Goal: Task Accomplishment & Management: Manage account settings

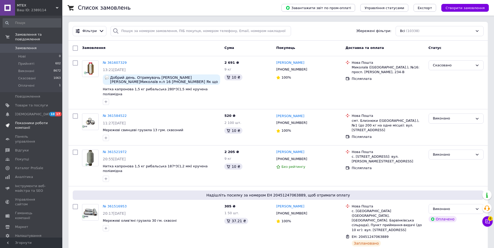
click at [29, 121] on span "Показники роботи компанії" at bounding box center [31, 125] width 33 height 9
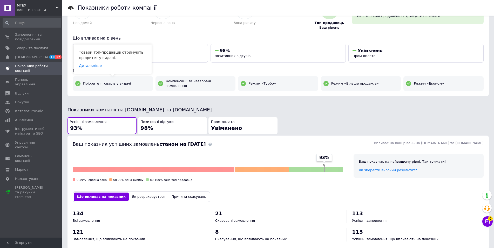
scroll to position [0, 0]
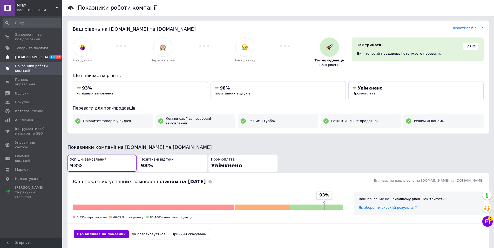
click at [43, 57] on span "[DEMOGRAPHIC_DATA]" at bounding box center [31, 57] width 33 height 5
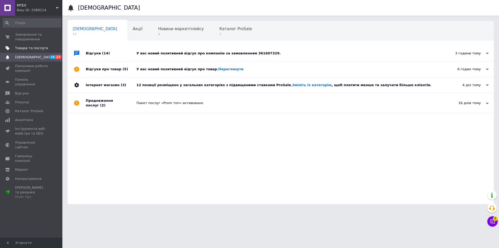
click at [29, 49] on span "Товари та послуги" at bounding box center [31, 48] width 33 height 5
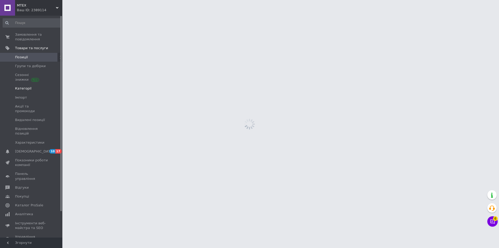
click at [24, 85] on link "Категорії" at bounding box center [32, 88] width 64 height 9
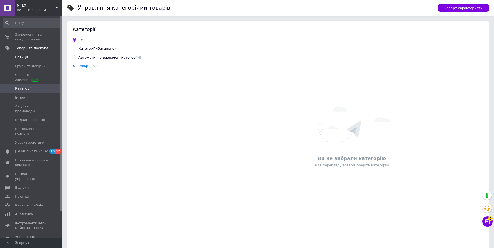
click at [24, 56] on span "Позиції" at bounding box center [21, 57] width 13 height 5
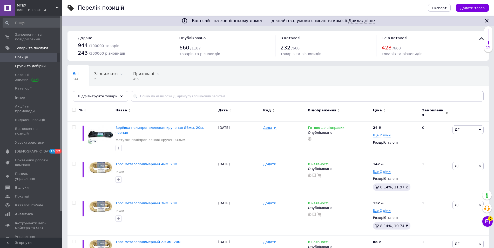
click at [25, 65] on span "Групи та добірки" at bounding box center [30, 66] width 31 height 5
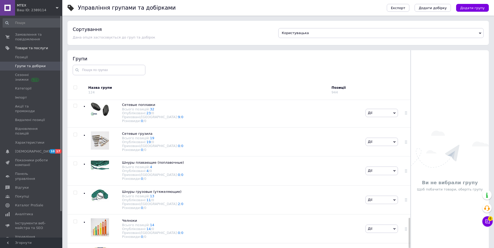
scroll to position [675, 0]
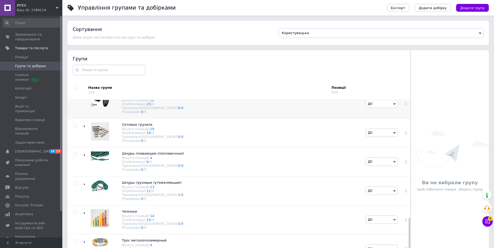
click at [116, 114] on div "Сетевые поплавки Всього позицій: 32 Опубліковані: 23 / 0 Приховані/Видалені: 9 …" at bounding box center [148, 103] width 72 height 21
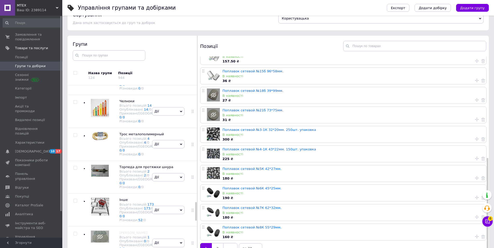
scroll to position [29, 0]
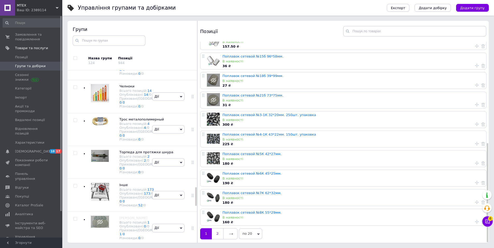
click at [217, 229] on link "2" at bounding box center [217, 233] width 11 height 11
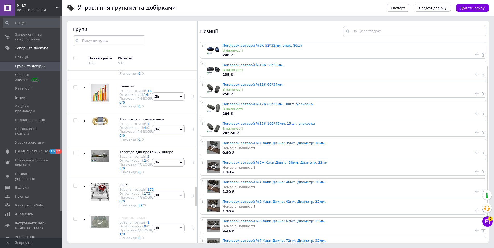
scroll to position [49, 0]
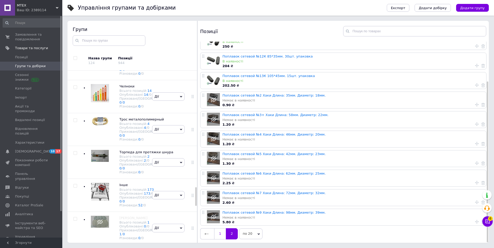
click at [222, 231] on link "1" at bounding box center [220, 233] width 12 height 11
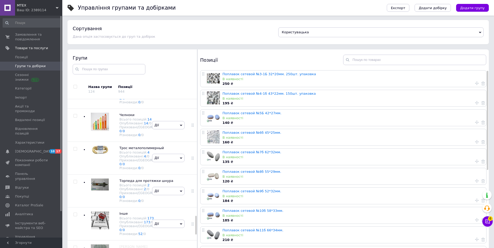
scroll to position [0, 0]
click at [240, 133] on link "Поплавок сетевой №6б 45*25мм." at bounding box center [252, 133] width 59 height 4
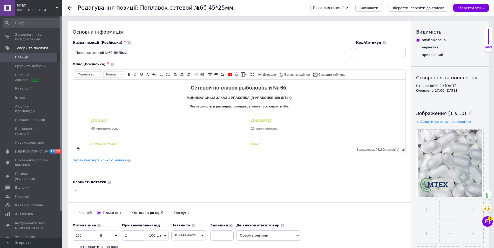
click at [376, 9] on span "Копіювати" at bounding box center [369, 8] width 19 height 4
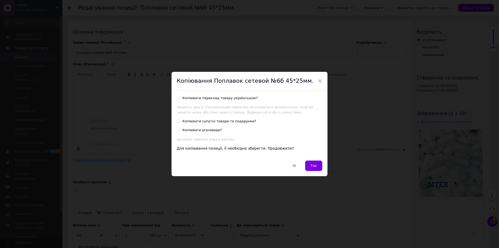
click at [204, 99] on div "Копіювати переклад товару українською?" at bounding box center [219, 98] width 75 height 5
click at [180, 99] on input "Копіювати переклад товару українською?" at bounding box center [178, 97] width 3 height 3
checkbox input "true"
click at [312, 169] on button "Так" at bounding box center [313, 165] width 17 height 10
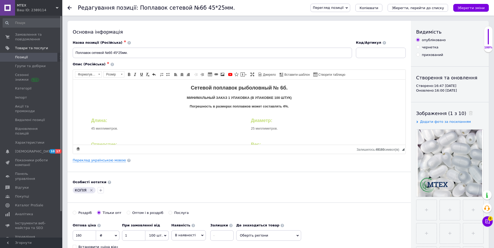
click at [91, 189] on icon "Видалити мітку" at bounding box center [91, 190] width 4 height 4
click at [111, 51] on input "Поплавок сетевой №6б 45*25мм." at bounding box center [212, 53] width 279 height 10
click at [117, 54] on input "Поплавок сетевой №9А 45*25мм." at bounding box center [212, 53] width 279 height 10
click at [121, 52] on input "Поплавок сетевой №9А 86*25мм." at bounding box center [212, 53] width 279 height 10
type input "Поплавок сетевой №9А 86*35мм."
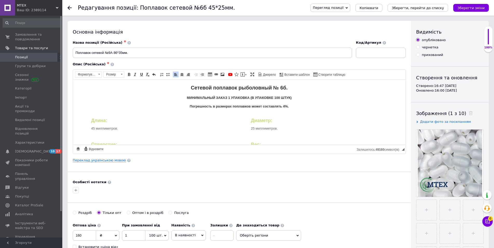
click at [280, 85] on strong "Сетевой поплавок рыболовный № 6б." at bounding box center [239, 87] width 97 height 6
click at [275, 97] on strong "МИНИМАЛЬНЫЙ ЗАКАЗ 1 УПАКОВКА (В УПАКОВКЕ 100 ШТУК)" at bounding box center [239, 97] width 105 height 4
click at [94, 128] on div "Длина: 45 миллиметров." at bounding box center [163, 124] width 144 height 14
click at [252, 125] on div "Диаметр: 25 миллиметров." at bounding box center [323, 124] width 144 height 14
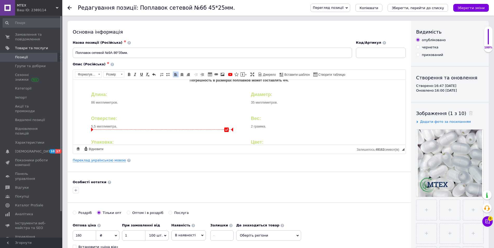
click at [93, 126] on div "Отверстие: 5,5 миллиметра." at bounding box center [163, 122] width 144 height 14
click at [257, 125] on div "Вес: 2 грамма." at bounding box center [323, 122] width 144 height 14
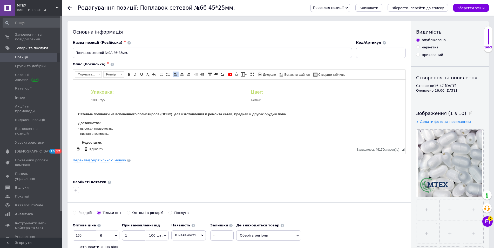
scroll to position [78, 0]
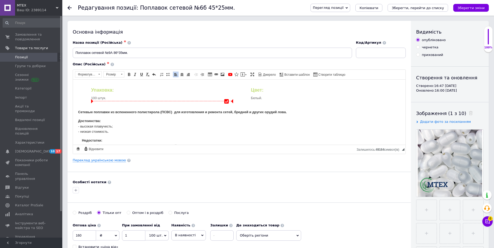
click at [95, 97] on div "Упаковка: 100 штук." at bounding box center [163, 94] width 144 height 14
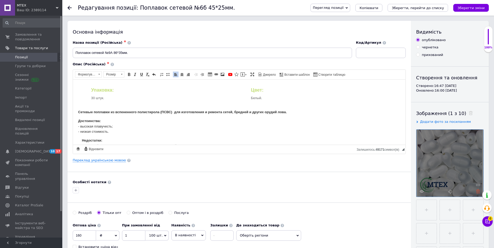
click at [478, 191] on use at bounding box center [478, 191] width 4 height 4
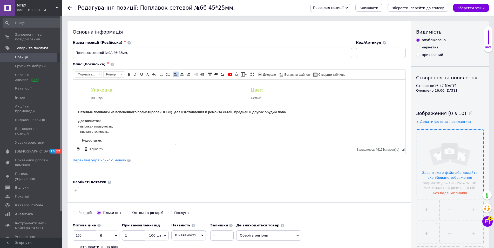
click at [452, 150] on input "file" at bounding box center [450, 162] width 67 height 67
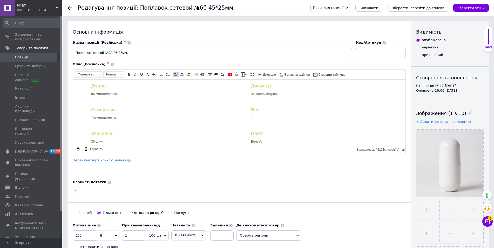
scroll to position [0, 0]
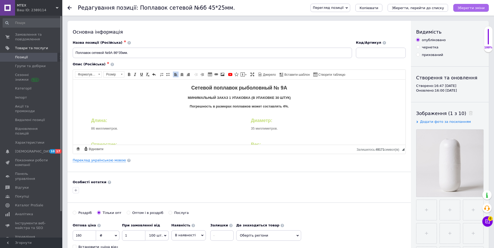
click at [477, 6] on icon "Зберегти зміни" at bounding box center [471, 8] width 27 height 4
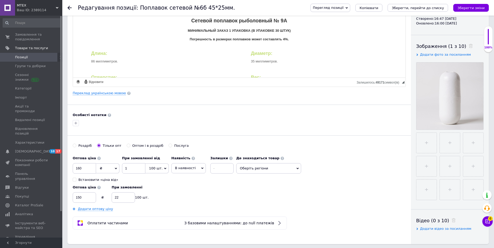
scroll to position [78, 0]
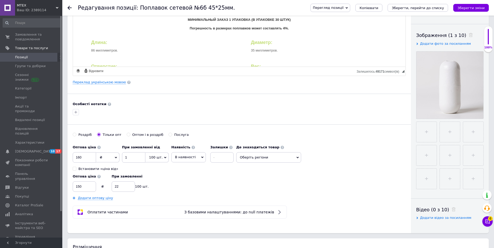
click at [163, 156] on span "100 шт." at bounding box center [156, 157] width 23 height 10
click at [160, 173] on input at bounding box center [161, 170] width 29 height 10
click at [135, 155] on input "1" at bounding box center [133, 157] width 23 height 10
click at [215, 159] on input at bounding box center [221, 157] width 23 height 10
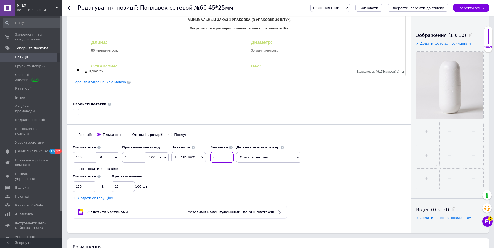
click at [215, 159] on input at bounding box center [221, 157] width 23 height 10
type input "180"
click at [152, 154] on span "100 шт." at bounding box center [156, 157] width 23 height 10
click at [161, 175] on input at bounding box center [161, 170] width 29 height 10
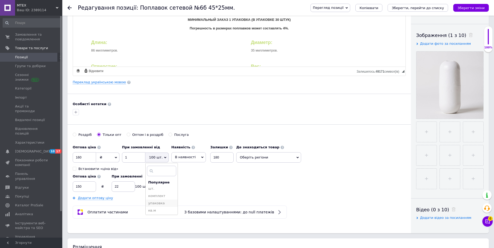
click at [161, 203] on li "упаковка" at bounding box center [162, 202] width 32 height 7
click at [128, 160] on input "1" at bounding box center [133, 157] width 23 height 10
click at [89, 159] on input "160" at bounding box center [84, 157] width 23 height 10
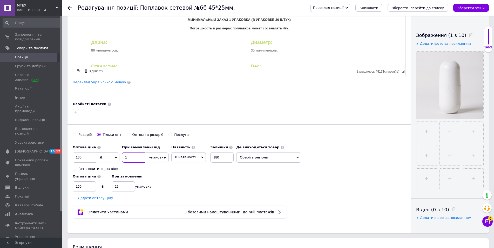
click at [128, 158] on input "1" at bounding box center [133, 157] width 23 height 10
click at [161, 157] on span "упаковка" at bounding box center [156, 157] width 23 height 10
click at [155, 171] on input at bounding box center [161, 170] width 29 height 10
type input "30"
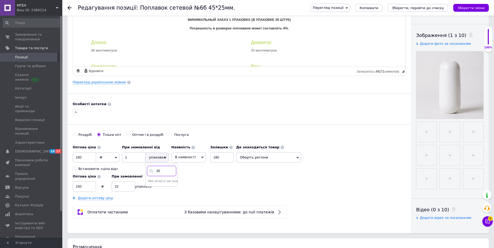
click at [161, 169] on input "30" at bounding box center [161, 170] width 29 height 10
click at [130, 158] on input "1" at bounding box center [133, 157] width 23 height 10
type input "30"
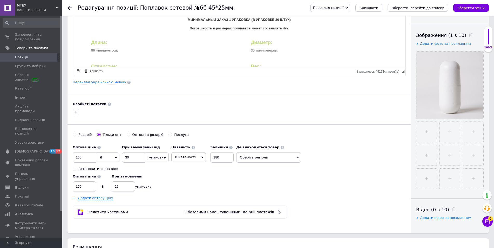
click at [83, 136] on div "Роздріб" at bounding box center [85, 134] width 14 height 5
click at [76, 136] on input "Роздріб" at bounding box center [74, 133] width 3 height 3
radio input "true"
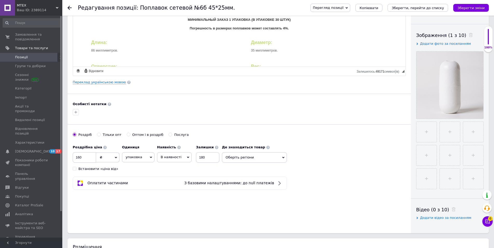
click at [145, 158] on span "упаковка" at bounding box center [138, 157] width 32 height 10
click at [137, 188] on li "шт." at bounding box center [138, 187] width 32 height 7
click at [115, 136] on div "Тільки опт" at bounding box center [112, 134] width 19 height 5
click at [101, 136] on input "Тільки опт" at bounding box center [98, 133] width 3 height 3
radio input "true"
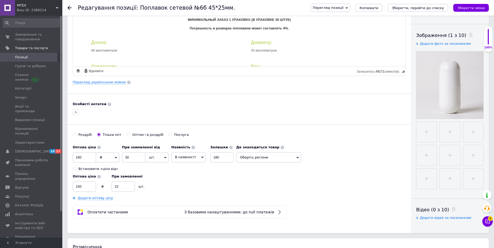
click at [103, 135] on div "Тільки опт" at bounding box center [112, 134] width 19 height 5
click at [101, 135] on input "Тільки опт" at bounding box center [98, 133] width 3 height 3
click at [128, 156] on input "30" at bounding box center [133, 157] width 23 height 10
click at [121, 188] on input "22" at bounding box center [123, 186] width 23 height 10
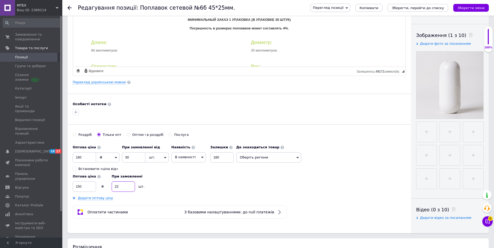
click at [121, 188] on input "22" at bounding box center [123, 186] width 23 height 10
click at [83, 187] on input "150" at bounding box center [84, 186] width 23 height 10
click at [161, 155] on span "шт." at bounding box center [156, 157] width 23 height 10
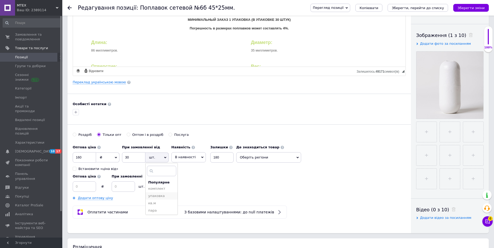
click at [157, 195] on li "упаковка" at bounding box center [162, 195] width 32 height 7
click at [134, 158] on input "30" at bounding box center [133, 157] width 23 height 10
type input "1"
click at [133, 136] on div "Оптом і в роздріб" at bounding box center [147, 134] width 31 height 5
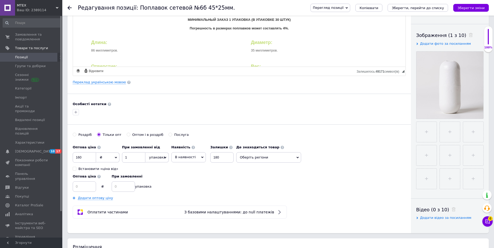
click at [130, 136] on input "Оптом і в роздріб" at bounding box center [128, 133] width 3 height 3
radio input "true"
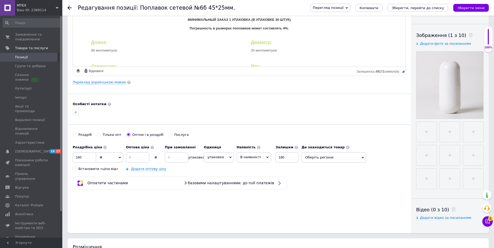
click at [105, 135] on div "Тільки опт" at bounding box center [112, 134] width 19 height 5
click at [101, 135] on input "Тільки опт" at bounding box center [98, 133] width 3 height 3
radio input "true"
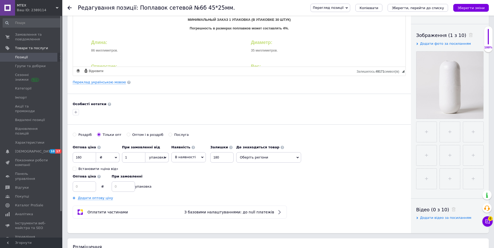
click at [82, 135] on div "Роздріб" at bounding box center [85, 134] width 14 height 5
click at [76, 135] on input "Роздріб" at bounding box center [74, 133] width 3 height 3
radio input "true"
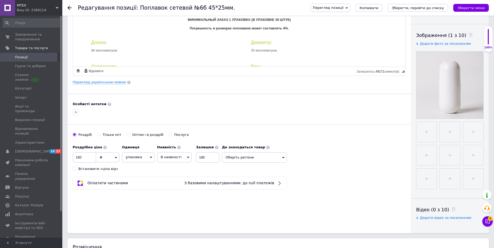
click at [138, 157] on span "упаковка" at bounding box center [138, 157] width 32 height 10
click at [193, 172] on div "Основна інформація Назва позиції (Російська) ✱ Поплавок сетевой №9А 86*35мм. Ко…" at bounding box center [240, 88] width 344 height 290
click at [208, 157] on input "180" at bounding box center [207, 157] width 23 height 10
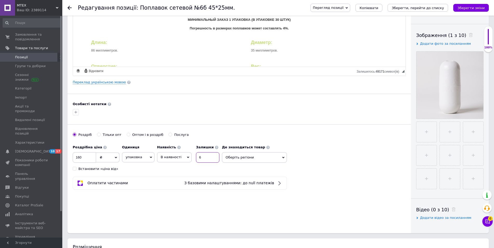
type input "6"
click at [206, 170] on div "Роздрібна ціна 160 ₴ $ EUR CHF GBP ¥ PLN ₸ MDL HUF KGS CNY TRY KRW lei Встанови…" at bounding box center [147, 156] width 149 height 29
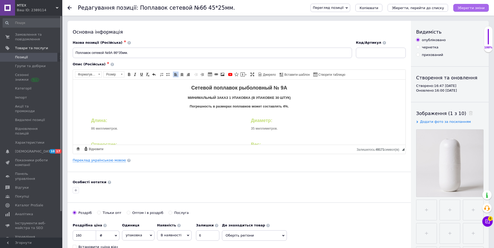
click at [468, 11] on button "Зберегти зміни" at bounding box center [472, 8] width 36 height 8
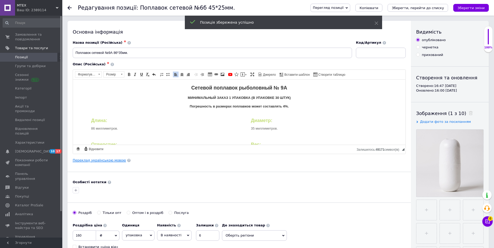
click at [99, 161] on link "Переклад українською мовою" at bounding box center [99, 160] width 53 height 4
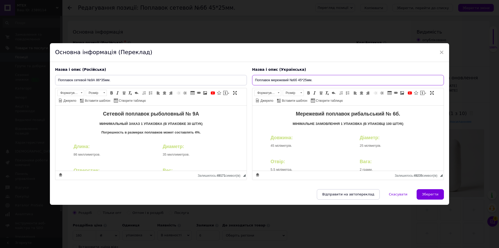
click at [294, 79] on input "Поплавок мережевий №6б 45*25мм." at bounding box center [348, 80] width 192 height 10
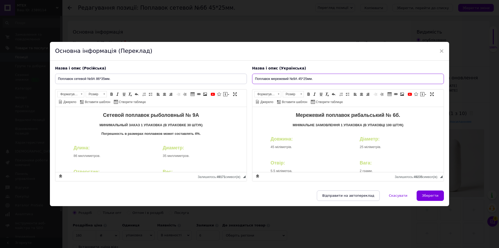
click at [300, 79] on input "Поплавок мережевий №9А 45*25мм." at bounding box center [348, 79] width 192 height 10
click at [301, 77] on input "Поплавок мережевий №9А 45*25мм." at bounding box center [348, 79] width 192 height 10
click at [304, 78] on input "Поплавок мережевий №9А 86*25мм." at bounding box center [348, 79] width 192 height 10
type input "Поплавок мережевий №9А 86*35мм."
click at [394, 115] on strong "Мережевий поплавок рибальський № 6б." at bounding box center [348, 115] width 104 height 6
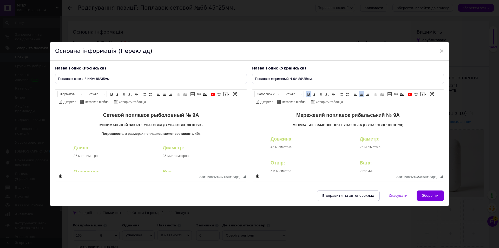
click at [386, 125] on strong "МІНІМАЛЬНЕ ЗАМОВЛЕННЯ 1 УПАКОВКА (В УПАКОВЦІ 100 ШТУК)" at bounding box center [347, 125] width 111 height 4
click at [388, 126] on strong "МІНІМАЛЬНЕ ЗАМОВЛЕННЯ 1 УПАКОВКА (В УПАКОВЦІ 100 ШТУК)" at bounding box center [347, 125] width 111 height 4
click at [274, 146] on div "Довжина: 45 міліметрів." at bounding box center [307, 143] width 74 height 14
click at [360, 145] on div "Діаметр: 25 міліметрів." at bounding box center [397, 143] width 74 height 14
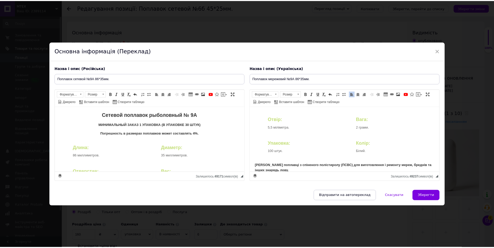
scroll to position [52, 0]
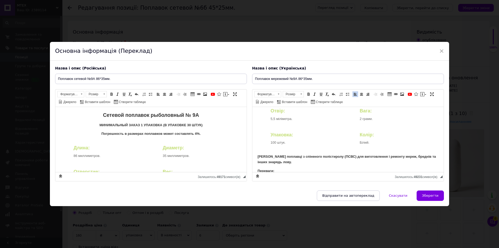
click at [272, 118] on div "Отвір: 5,5 міліметра." at bounding box center [307, 115] width 74 height 14
click at [274, 139] on div "Упаковка: 100 штук." at bounding box center [307, 139] width 74 height 14
click at [365, 121] on div "Вага: 2 грами." at bounding box center [397, 115] width 74 height 14
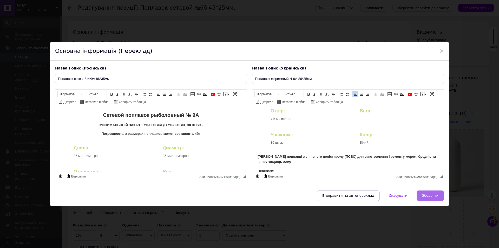
click at [434, 195] on span "Зберегти" at bounding box center [430, 195] width 16 height 4
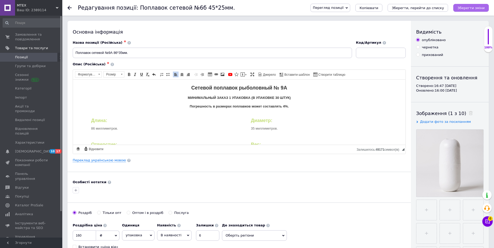
click at [474, 8] on icon "Зберегти зміни" at bounding box center [471, 8] width 27 height 4
click at [84, 237] on input "160" at bounding box center [84, 235] width 23 height 10
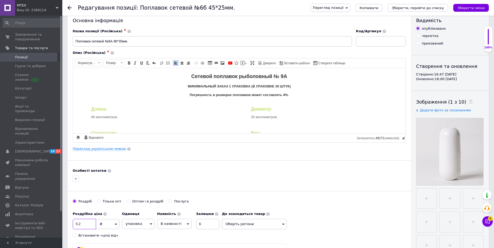
scroll to position [0, 0]
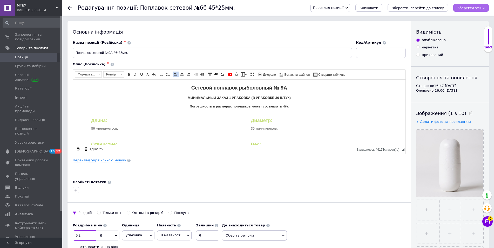
type input "5.2"
click at [469, 8] on icon "Зберегти зміни" at bounding box center [471, 8] width 27 height 4
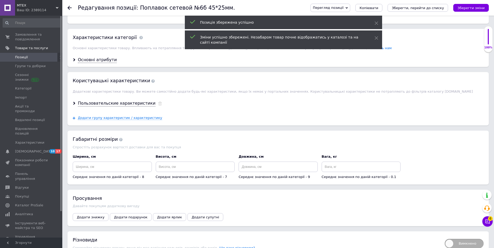
scroll to position [442, 0]
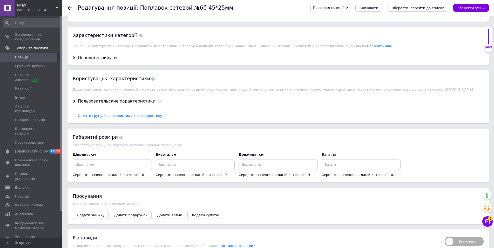
click at [93, 213] on span "Додати знижку" at bounding box center [91, 215] width 28 height 4
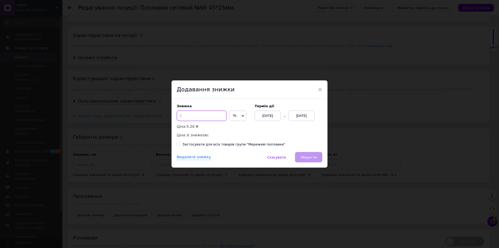
click at [200, 114] on input at bounding box center [202, 115] width 50 height 10
click at [237, 116] on span "%" at bounding box center [237, 115] width 17 height 10
click at [238, 117] on span "%" at bounding box center [237, 115] width 17 height 10
click at [208, 116] on input at bounding box center [202, 115] width 50 height 10
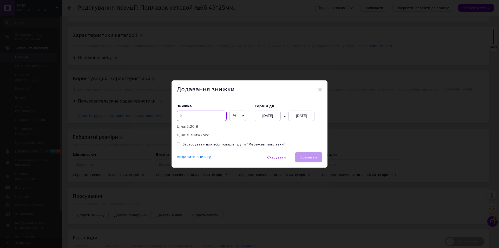
click at [208, 116] on input at bounding box center [202, 115] width 50 height 10
type input "1"
click at [243, 114] on span "%" at bounding box center [237, 115] width 17 height 10
click at [235, 129] on li "₴" at bounding box center [237, 126] width 17 height 7
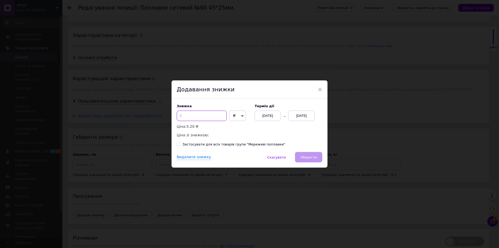
click at [197, 117] on input at bounding box center [202, 115] width 50 height 10
type input "1"
click at [267, 117] on div "[DATE]" at bounding box center [268, 115] width 26 height 10
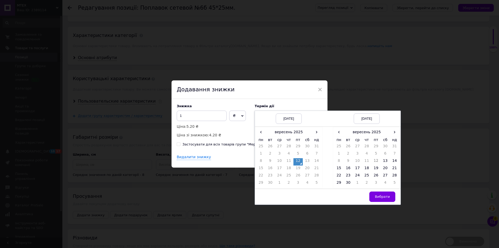
click at [299, 163] on td "12" at bounding box center [297, 161] width 9 height 7
click at [395, 133] on span "›" at bounding box center [394, 132] width 9 height 8
click at [341, 133] on span "‹" at bounding box center [338, 132] width 9 height 8
click at [394, 169] on td "26" at bounding box center [394, 168] width 9 height 7
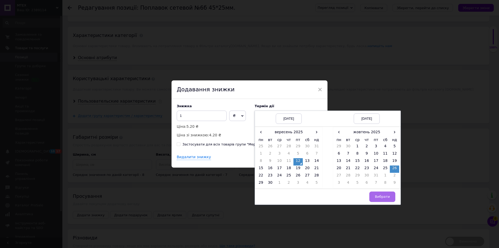
click at [383, 199] on button "Вибрати" at bounding box center [382, 196] width 26 height 10
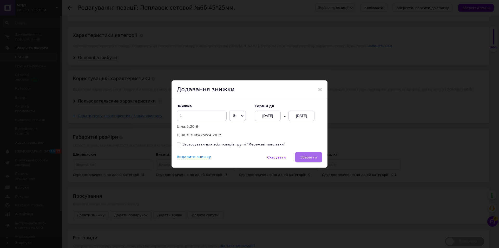
click at [308, 154] on button "Зберегти" at bounding box center [308, 157] width 27 height 10
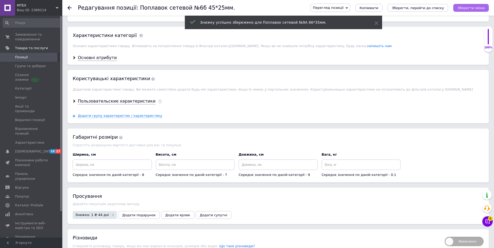
click at [470, 8] on icon "Зберегти зміни" at bounding box center [471, 8] width 27 height 4
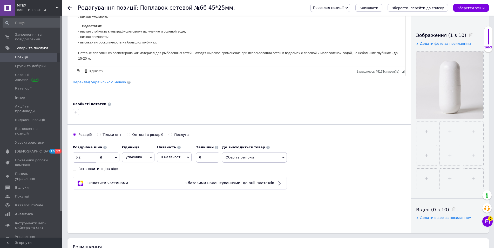
scroll to position [0, 0]
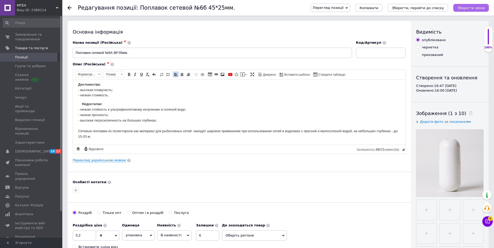
click at [475, 7] on icon "Зберегти зміни" at bounding box center [471, 8] width 27 height 4
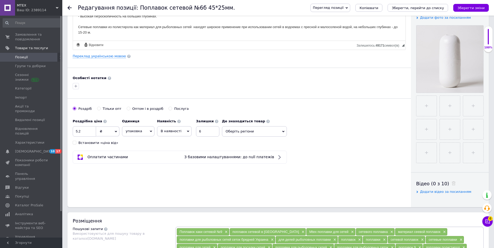
click at [145, 132] on span "упаковка" at bounding box center [138, 131] width 32 height 10
click at [90, 129] on input "5.2" at bounding box center [84, 131] width 23 height 10
click at [82, 129] on input "5.2" at bounding box center [84, 131] width 23 height 10
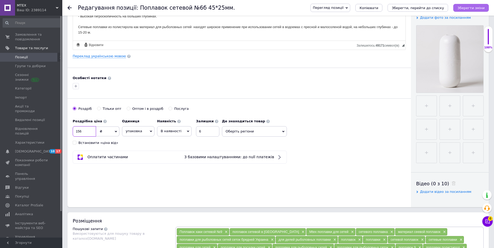
type input "156"
click at [475, 10] on button "Зберегти зміни" at bounding box center [472, 8] width 36 height 8
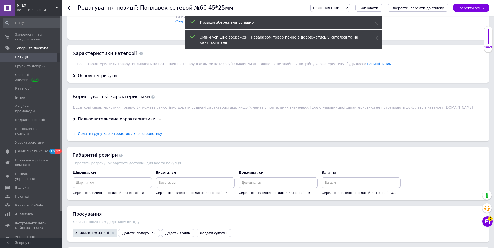
scroll to position [494, 0]
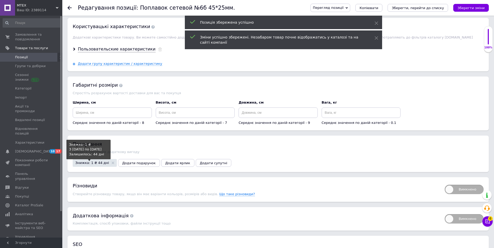
click at [91, 161] on span "Знижка: 1 ₴ 44 дні" at bounding box center [92, 162] width 34 height 3
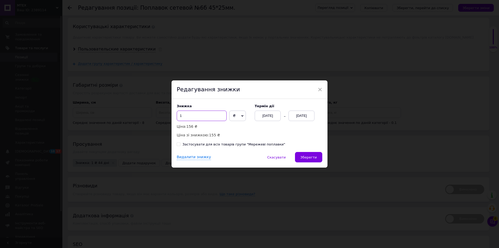
click at [189, 116] on input "1" at bounding box center [202, 115] width 50 height 10
type input "30"
click at [317, 158] on button "Зберегти" at bounding box center [308, 157] width 27 height 10
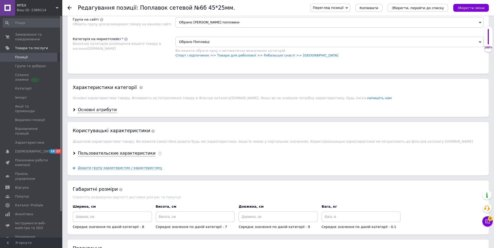
scroll to position [520, 0]
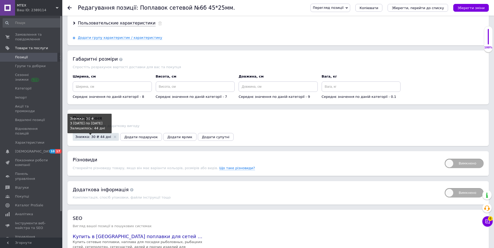
click at [92, 135] on span "Знижка: 30 ₴ 44 дні" at bounding box center [93, 136] width 36 height 3
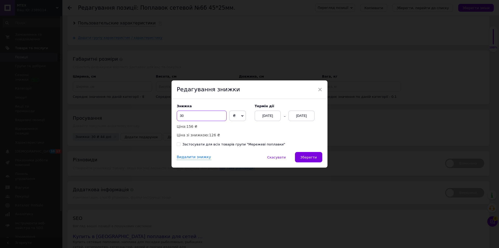
click at [201, 115] on input "30" at bounding box center [202, 115] width 50 height 10
type input "36"
click at [303, 155] on span "Зберегти" at bounding box center [308, 157] width 16 height 4
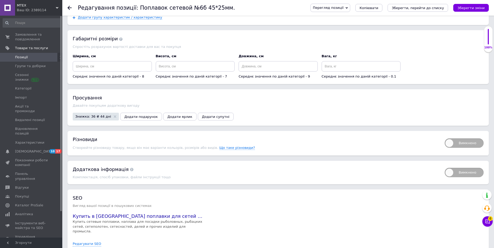
scroll to position [560, 0]
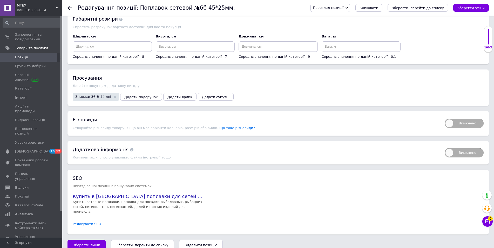
click at [85, 221] on link "Редагувати SEO" at bounding box center [87, 223] width 29 height 5
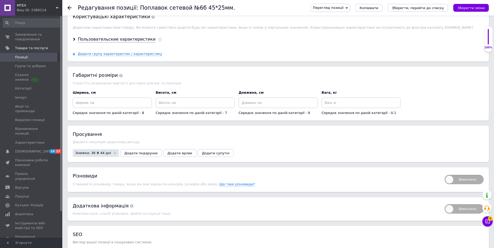
scroll to position [508, 0]
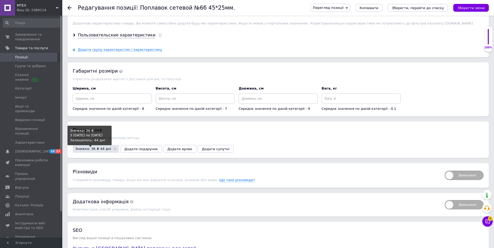
click at [99, 147] on span "Знижка: 36 ₴ 44 дні" at bounding box center [93, 148] width 36 height 3
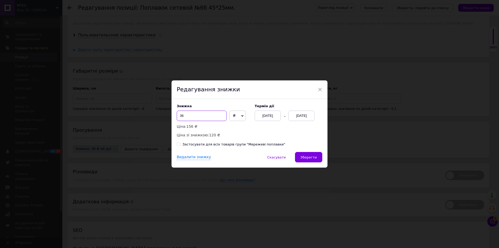
click at [192, 116] on input "36" at bounding box center [202, 115] width 50 height 10
type input "31"
click at [309, 155] on span "Зберегти" at bounding box center [308, 157] width 16 height 4
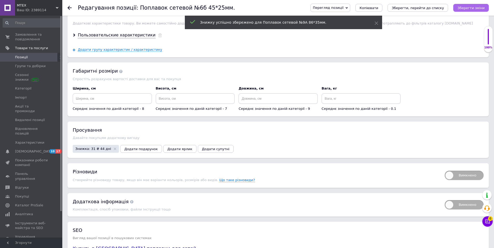
click at [479, 8] on icon "Зберегти зміни" at bounding box center [471, 8] width 27 height 4
